Goal: Information Seeking & Learning: Find specific fact

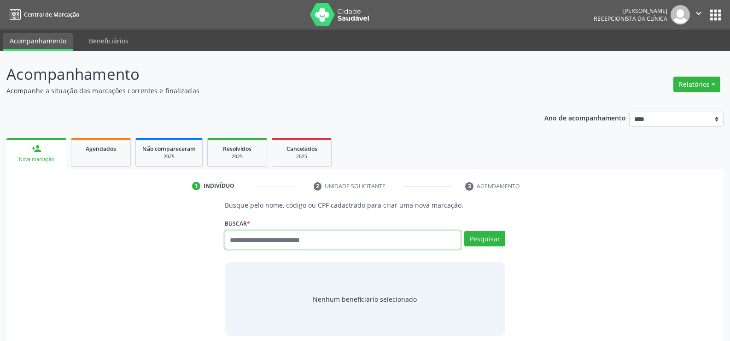
click at [289, 241] on input "text" at bounding box center [343, 239] width 236 height 18
paste input "**********"
type input "**********"
click at [491, 236] on button "Pesquisar" at bounding box center [485, 238] width 41 height 16
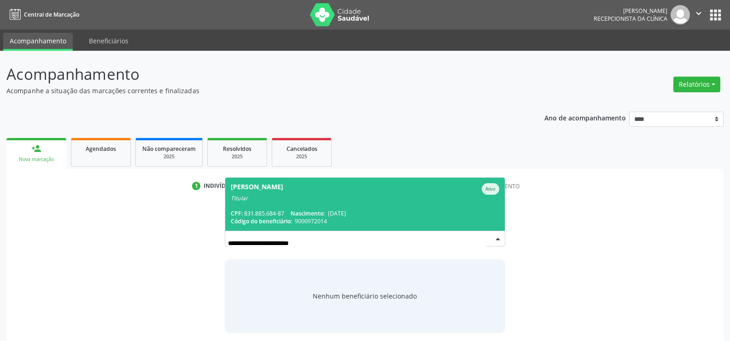
click at [375, 191] on div "[PERSON_NAME] Pires Ativo" at bounding box center [365, 189] width 269 height 12
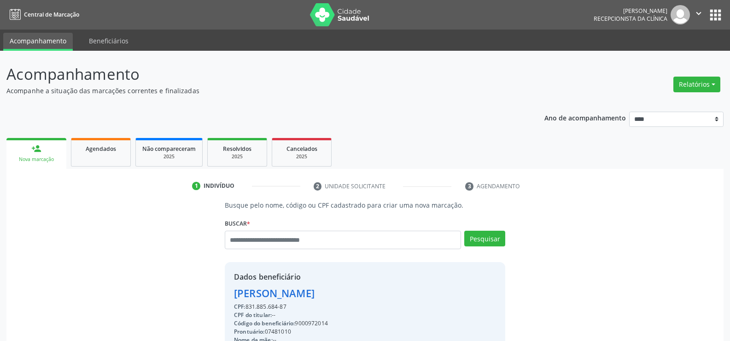
drag, startPoint x: 234, startPoint y: 293, endPoint x: 384, endPoint y: 292, distance: 150.2
copy div "[PERSON_NAME]"
click at [312, 240] on input "text" at bounding box center [343, 239] width 236 height 18
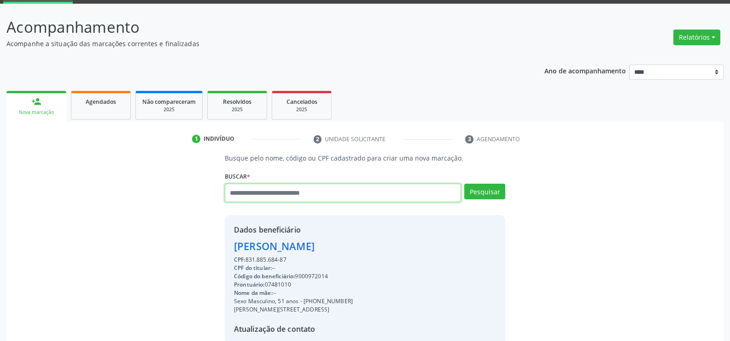
scroll to position [138, 0]
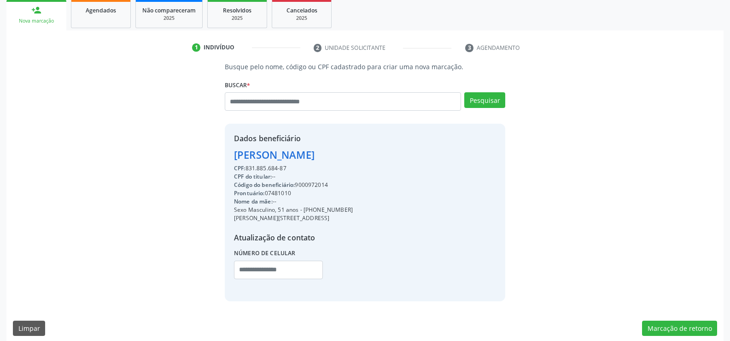
drag, startPoint x: 316, startPoint y: 209, endPoint x: 389, endPoint y: 209, distance: 73.3
click at [389, 209] on div "Dados beneficiário [PERSON_NAME] CPF: 831.885.684-87 CPF do titular: -- Código …" at bounding box center [365, 212] width 281 height 177
copy div "99646-4990"
drag, startPoint x: 244, startPoint y: 167, endPoint x: 342, endPoint y: 165, distance: 98.2
click at [342, 165] on div "CPF: 831.885.684-87" at bounding box center [293, 168] width 119 height 8
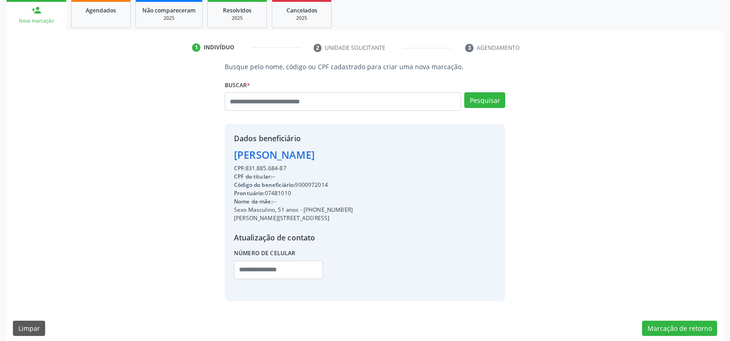
click at [310, 167] on div "CPF: 831.885.684-87" at bounding box center [293, 168] width 119 height 8
drag, startPoint x: 247, startPoint y: 165, endPoint x: 336, endPoint y: 165, distance: 88.9
click at [336, 165] on div "CPF: 831.885.684-87" at bounding box center [293, 168] width 119 height 8
copy div "831.885.684-87"
click at [266, 104] on input "text" at bounding box center [343, 101] width 236 height 18
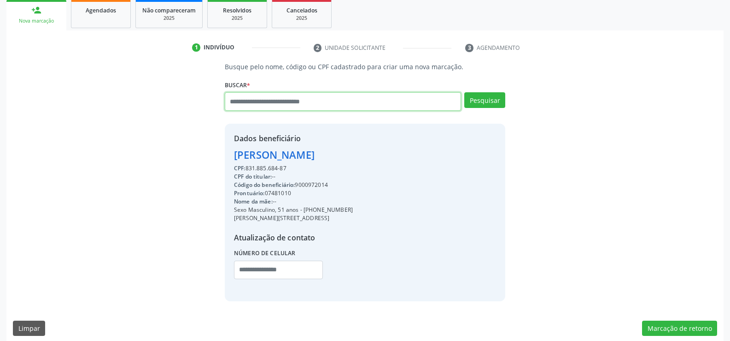
paste input "**********"
type input "**********"
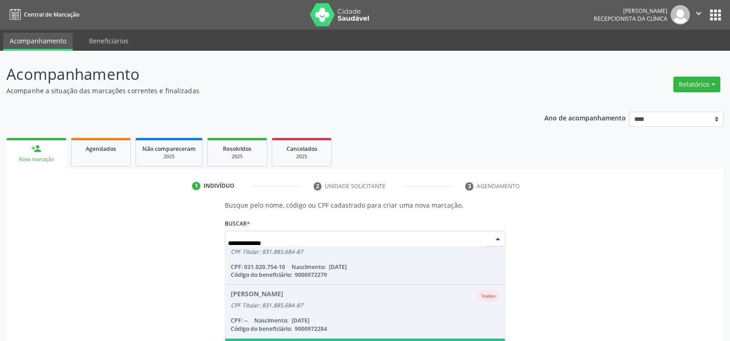
scroll to position [53, 0]
